Goal: Task Accomplishment & Management: Complete application form

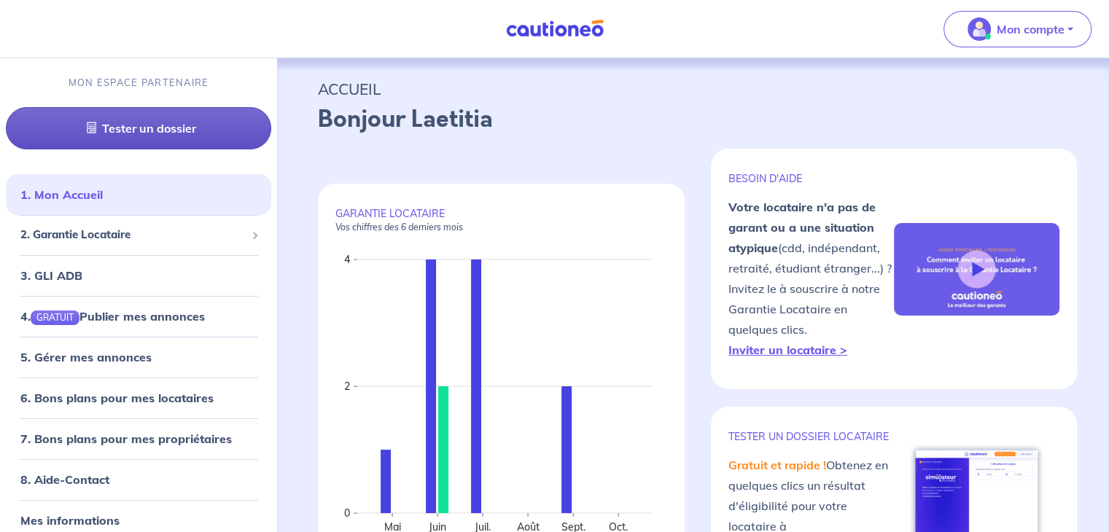
click at [101, 135] on link "Tester un dossier" at bounding box center [138, 128] width 265 height 42
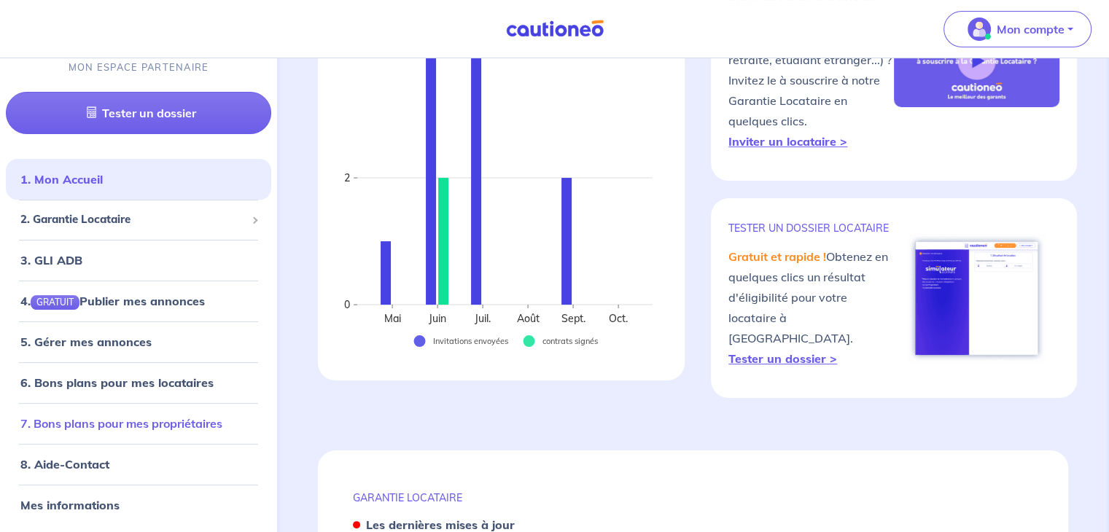
scroll to position [219, 0]
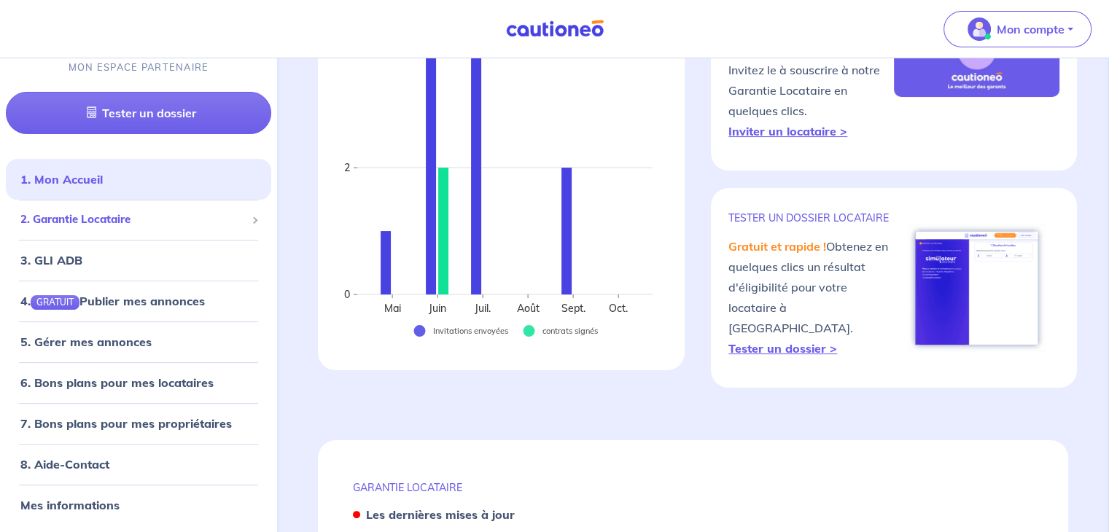
click at [251, 223] on span at bounding box center [254, 220] width 7 height 7
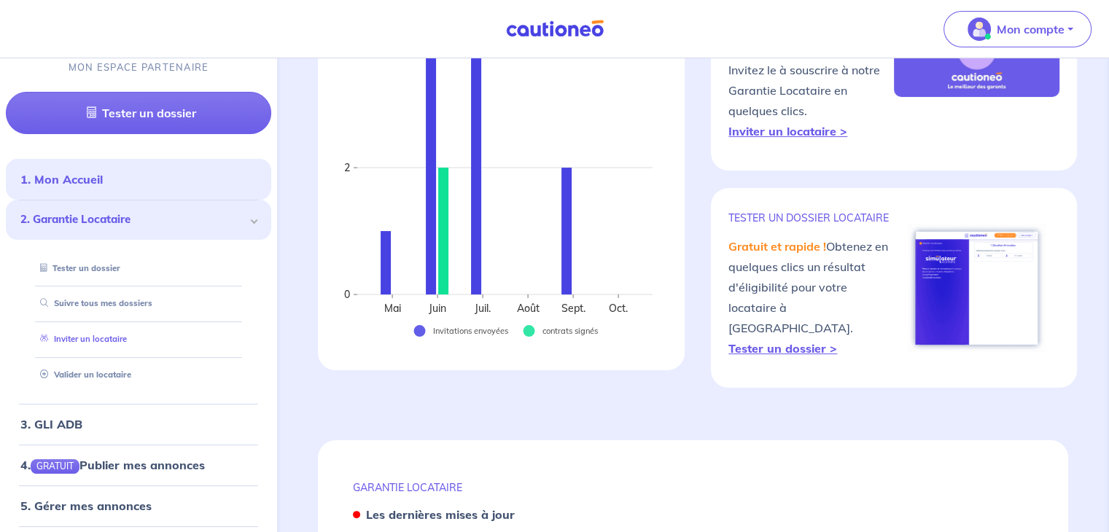
click at [120, 334] on link "Inviter un locataire" at bounding box center [80, 339] width 93 height 10
select select "FR"
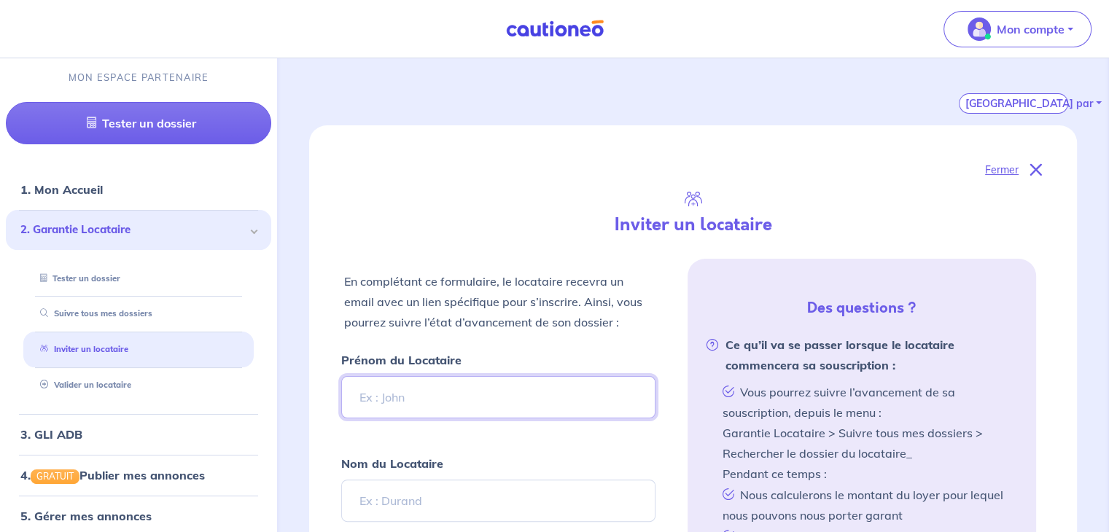
paste input "[PERSON_NAME]"
type input "[PERSON_NAME]"
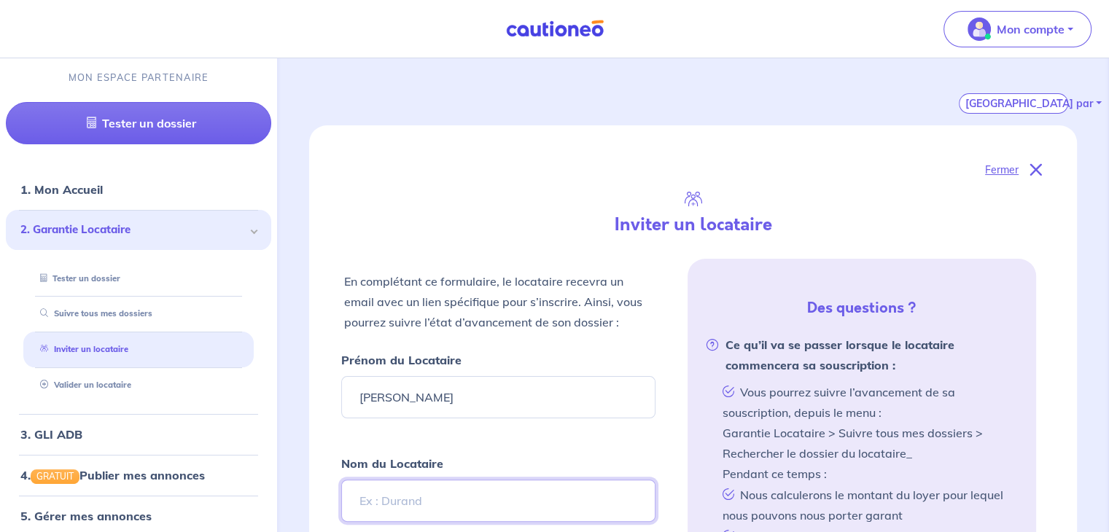
click at [452, 499] on input "Nom du Locataire" at bounding box center [498, 501] width 314 height 42
type input "c"
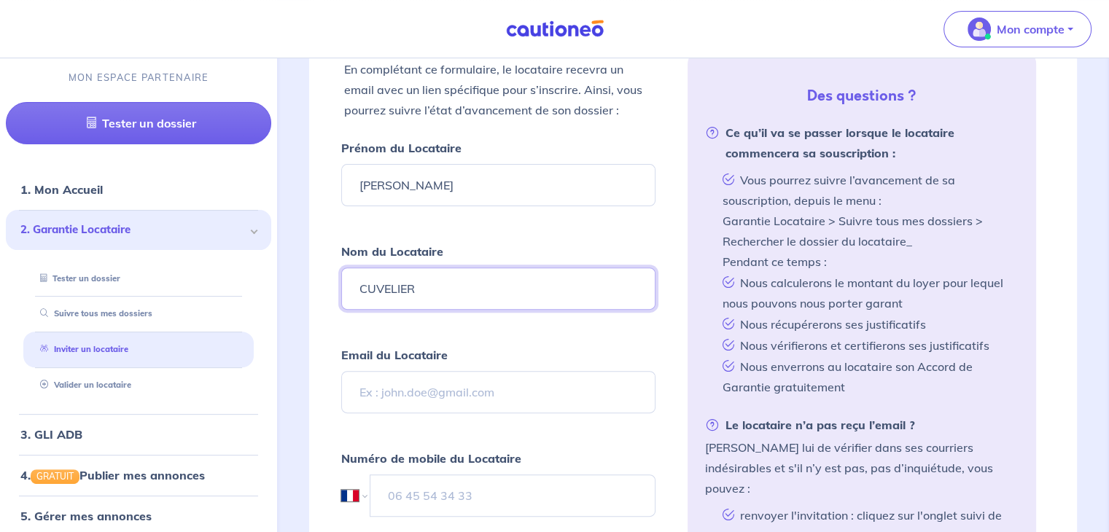
scroll to position [510, 0]
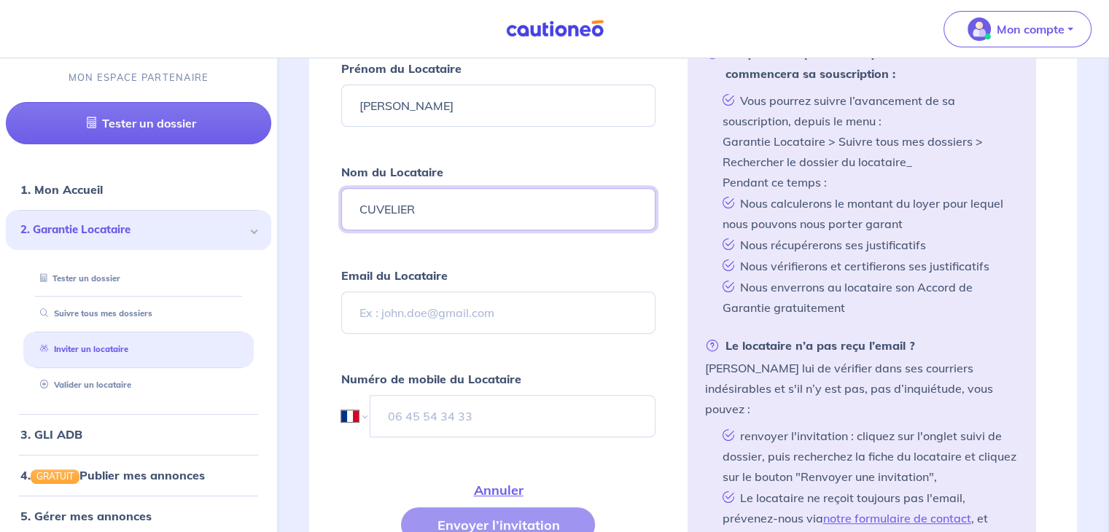
type input "CUVELIER"
drag, startPoint x: 379, startPoint y: 292, endPoint x: 386, endPoint y: 292, distance: 7.3
click at [383, 292] on input "Email du Locataire" at bounding box center [498, 313] width 314 height 42
paste input "[EMAIL_ADDRESS][DOMAIN_NAME]"
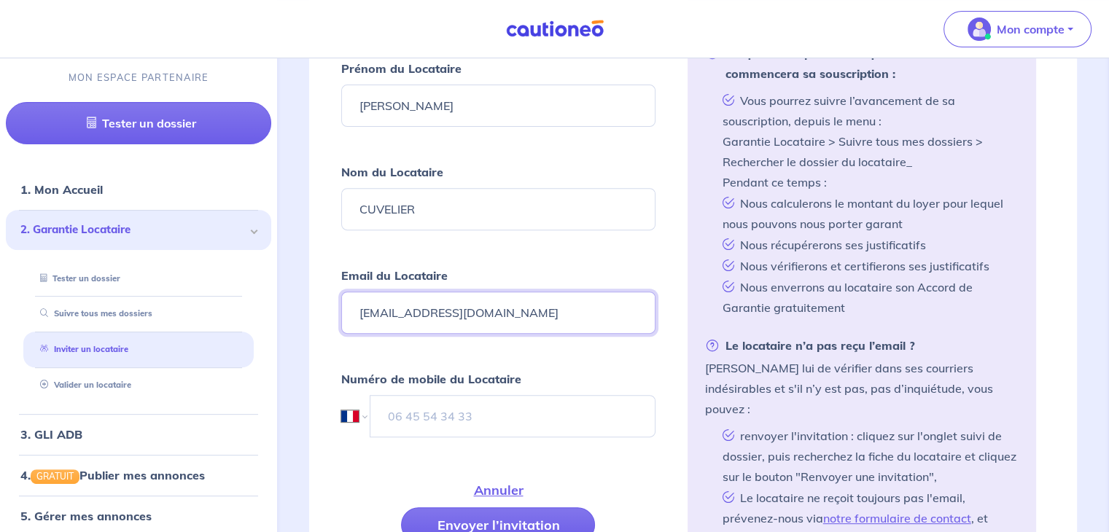
type input "[EMAIL_ADDRESS][DOMAIN_NAME]"
click at [486, 397] on input "tel" at bounding box center [512, 416] width 284 height 42
paste input "06 50 39 13 91"
type input "06 50 39 13 91"
click at [503, 508] on button "Envoyer l’invitation" at bounding box center [498, 524] width 194 height 35
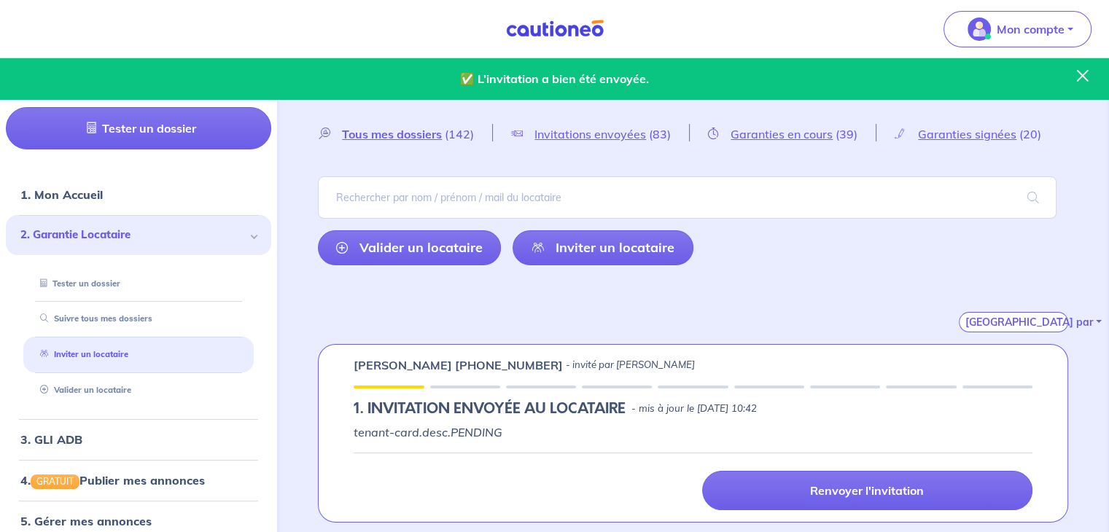
scroll to position [0, 0]
